Goal: Find specific page/section: Find specific page/section

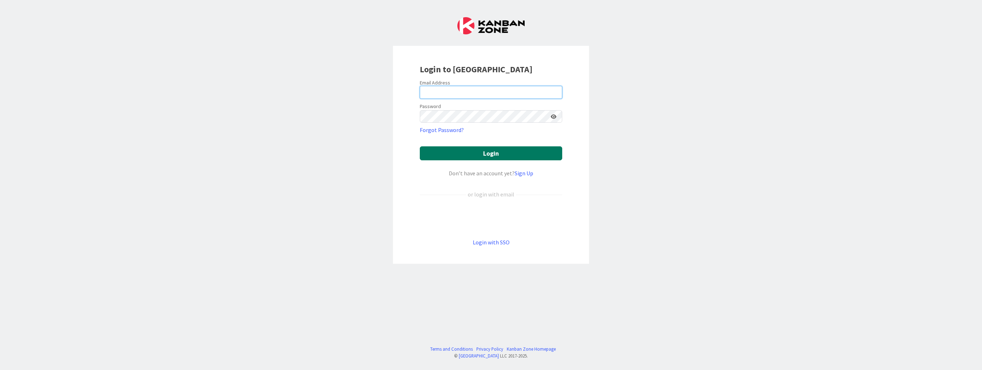
type input "[EMAIL_ADDRESS][DOMAIN_NAME]"
click at [489, 151] on button "Login" at bounding box center [491, 153] width 143 height 14
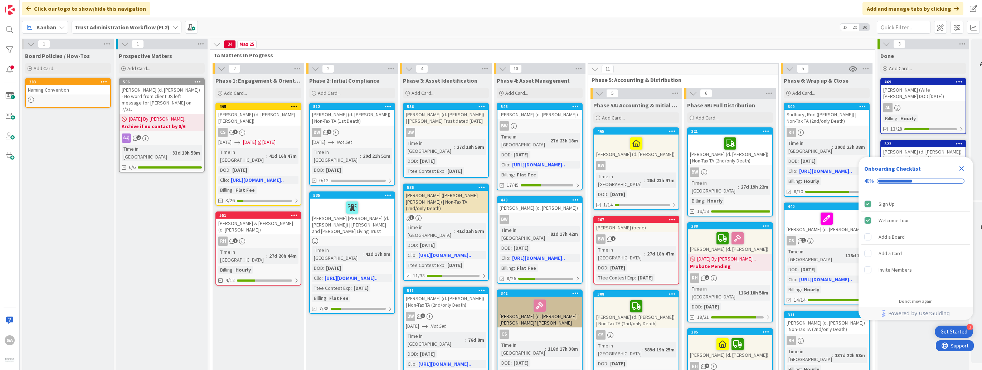
click at [174, 26] on icon at bounding box center [176, 27] width 6 height 6
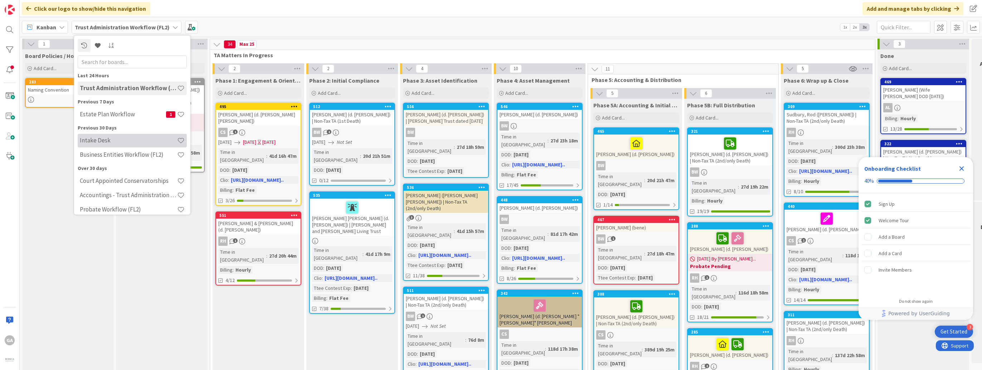
click at [100, 140] on h4 "Intake Desk" at bounding box center [128, 140] width 97 height 7
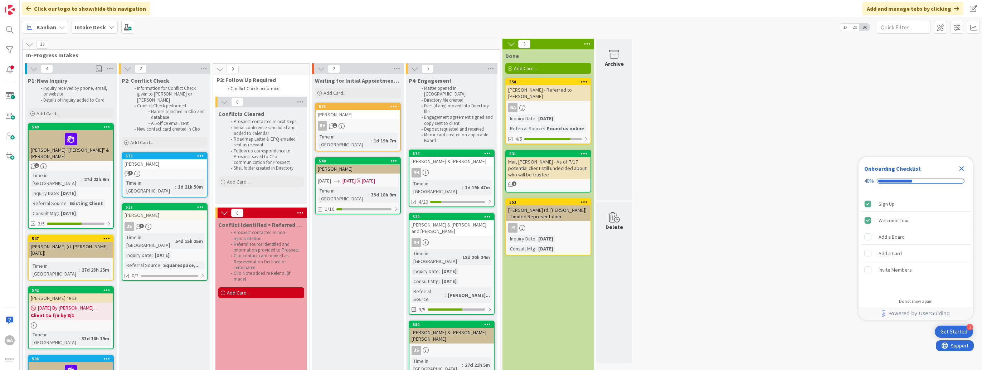
click at [967, 168] on div "Close Checklist" at bounding box center [961, 168] width 11 height 11
click at [108, 30] on div "Intake Desk" at bounding box center [95, 27] width 46 height 13
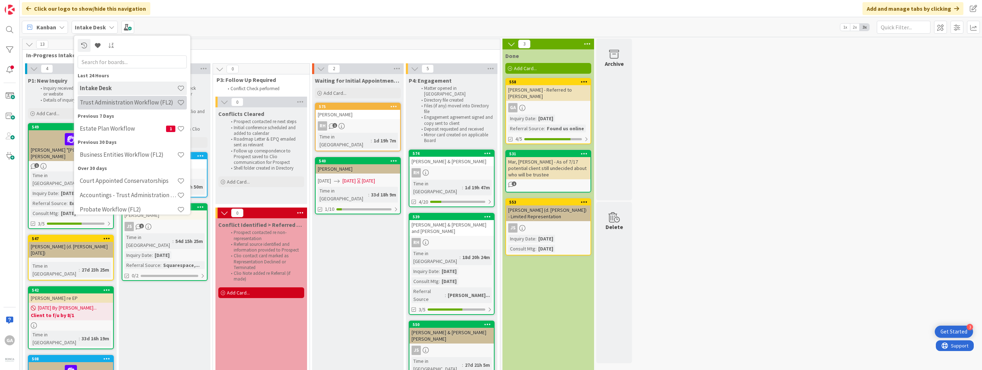
click at [117, 102] on h4 "Trust Administration Workflow (FL2)" at bounding box center [128, 102] width 97 height 7
